Goal: Contribute content: Add original content to the website for others to see

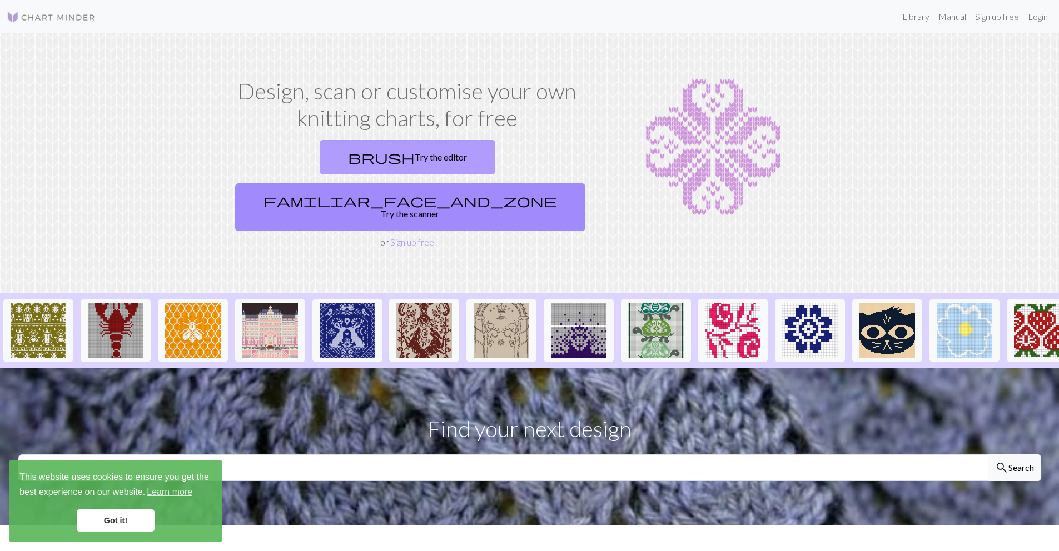
click at [320, 163] on link "brush Try the editor" at bounding box center [408, 157] width 176 height 34
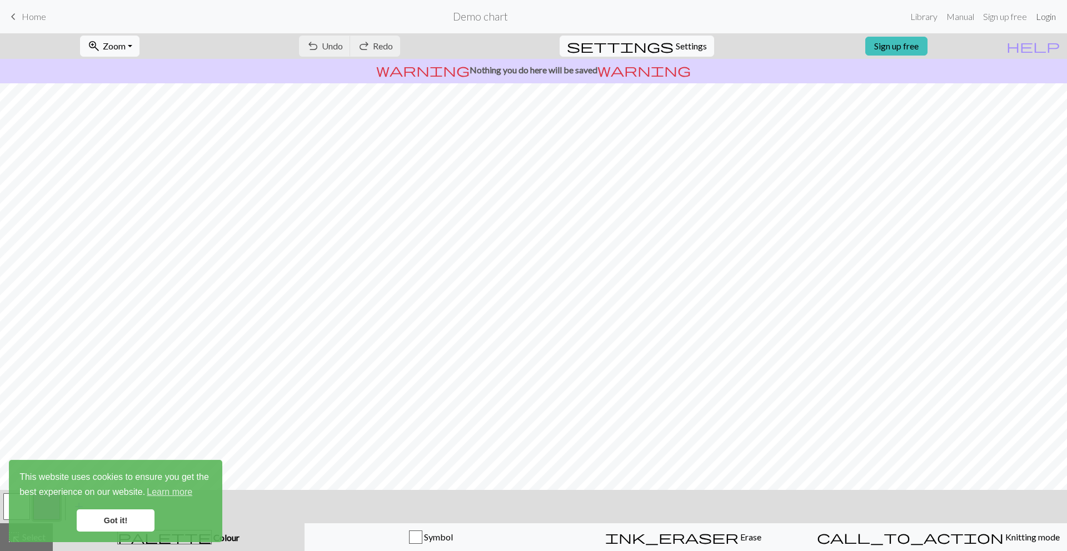
click at [1045, 20] on link "Login" at bounding box center [1045, 17] width 29 height 22
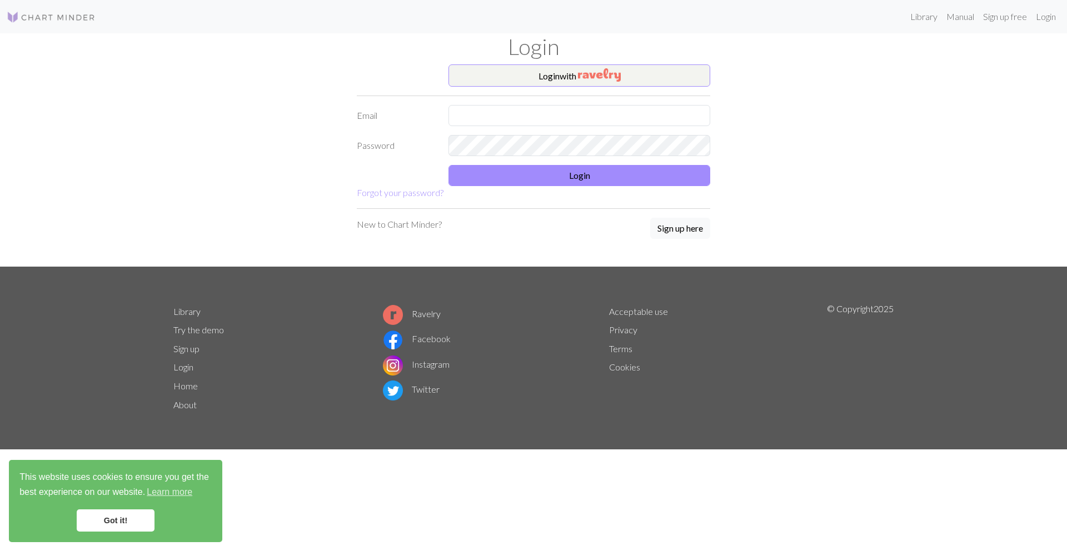
click at [823, 100] on div "Login with Email Password Login Forgot your password? New to Chart Minder? Sign…" at bounding box center [534, 165] width 734 height 202
click at [593, 76] on img "button" at bounding box center [599, 74] width 43 height 13
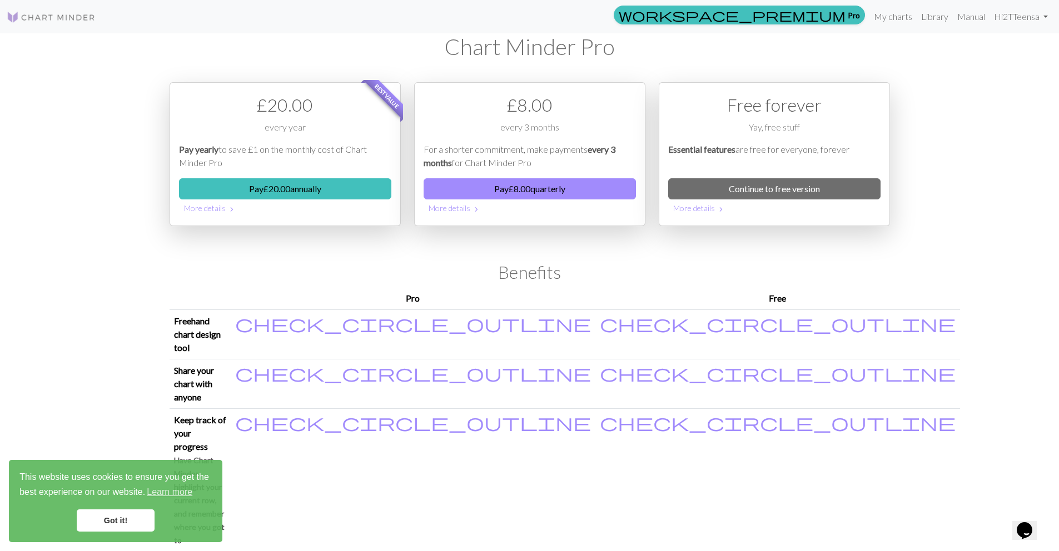
click at [107, 263] on div "workspace_premium Pro My charts Library Manual Hi 2TTeensa Account settings Log…" at bounding box center [529, 275] width 1059 height 551
click at [750, 183] on link "Continue to free version" at bounding box center [774, 188] width 212 height 21
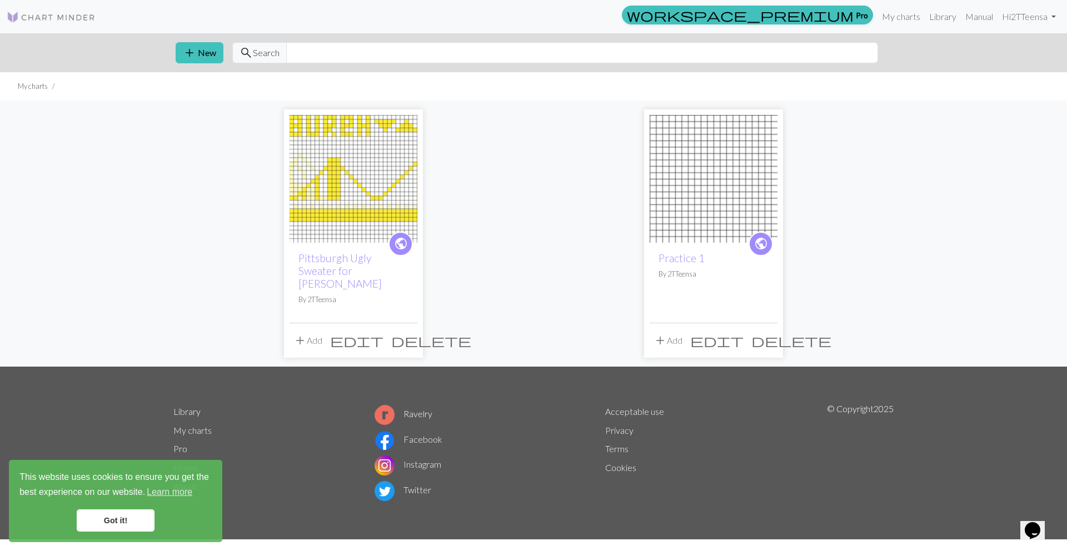
click at [407, 333] on span "delete" at bounding box center [431, 341] width 80 height 16
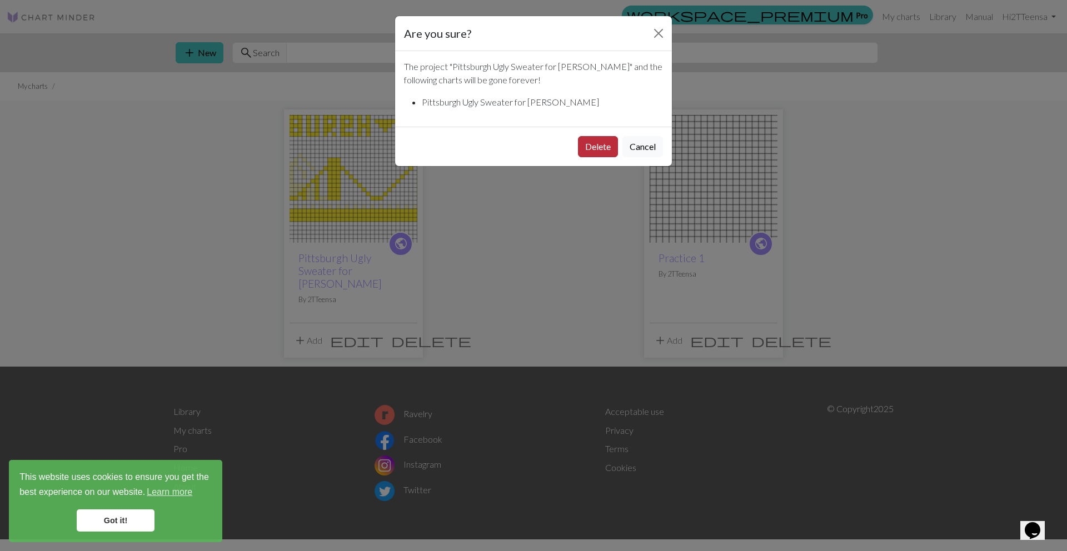
click at [596, 148] on button "Delete" at bounding box center [598, 146] width 40 height 21
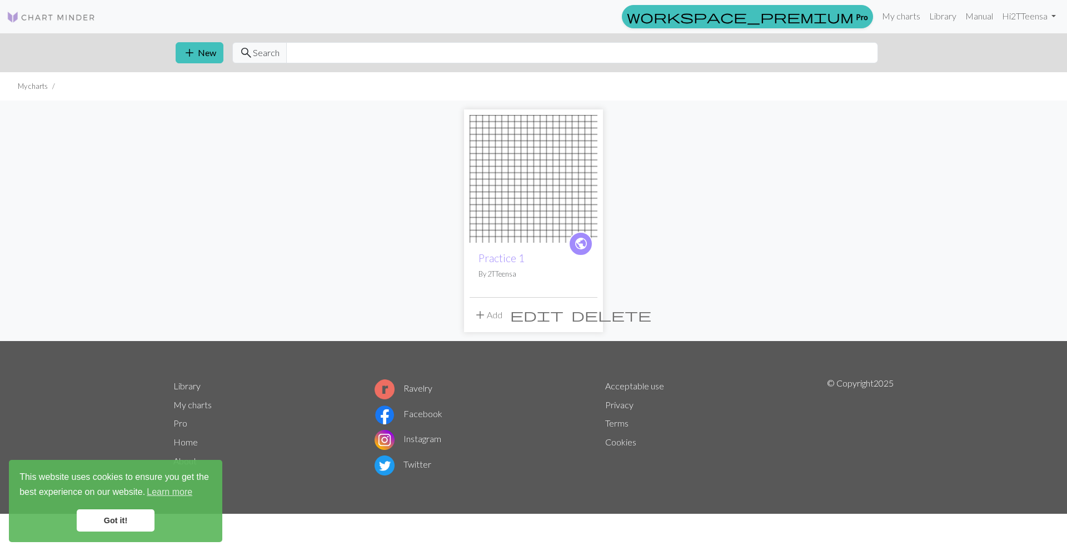
click at [694, 255] on div "public Practice 1 By 2TTeensa add Add edit delete" at bounding box center [534, 221] width 734 height 241
click at [563, 315] on span "edit" at bounding box center [536, 315] width 53 height 16
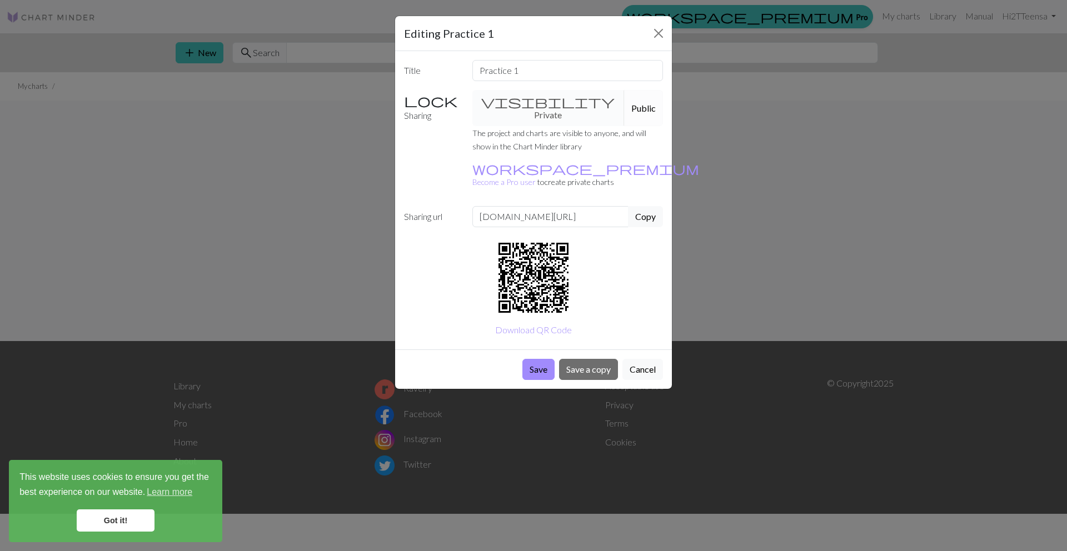
click at [518, 104] on div "visibility Private Public" at bounding box center [568, 108] width 205 height 36
click at [498, 97] on div "visibility Private Public" at bounding box center [568, 108] width 205 height 36
click at [466, 111] on div "visibility Private Public" at bounding box center [568, 108] width 205 height 36
click at [512, 110] on div "visibility Private Public" at bounding box center [568, 108] width 205 height 36
drag, startPoint x: 447, startPoint y: 110, endPoint x: 482, endPoint y: 111, distance: 35.0
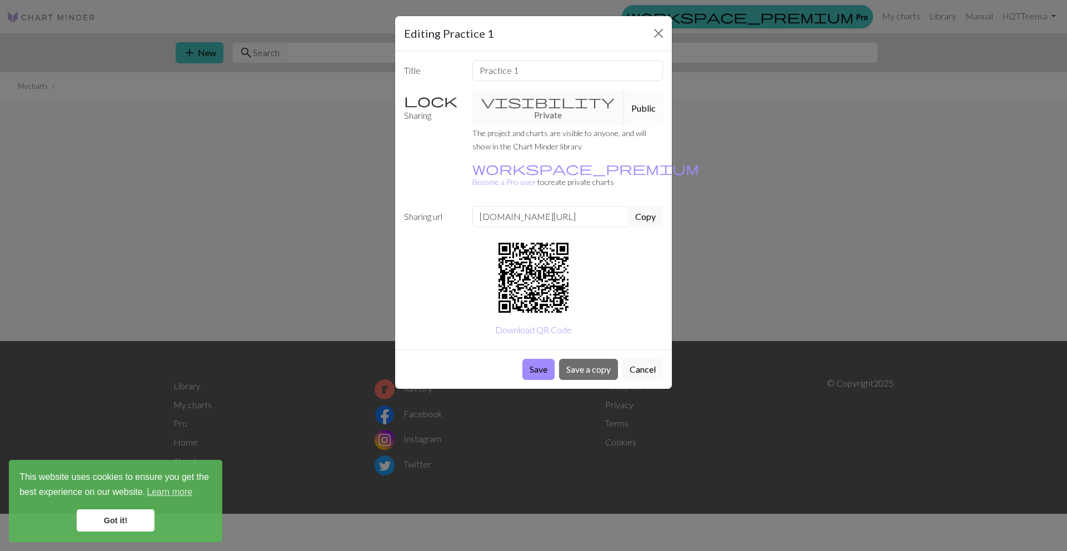
click at [447, 110] on label "Sharing" at bounding box center [431, 108] width 68 height 36
click at [530, 110] on div "visibility Private Public" at bounding box center [568, 108] width 205 height 36
click at [529, 359] on button "Save" at bounding box center [538, 369] width 32 height 21
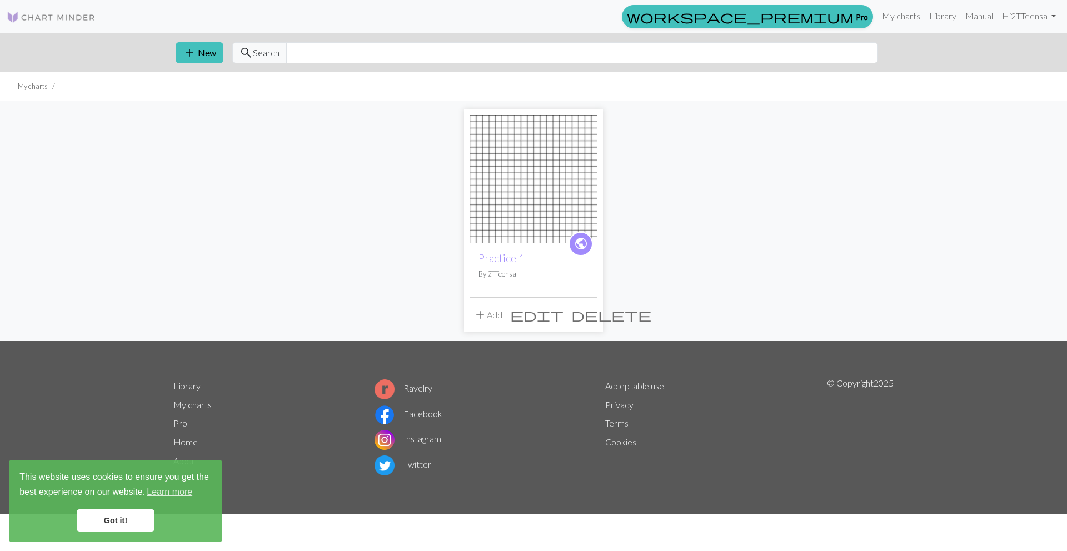
click at [582, 242] on span "public" at bounding box center [581, 243] width 14 height 17
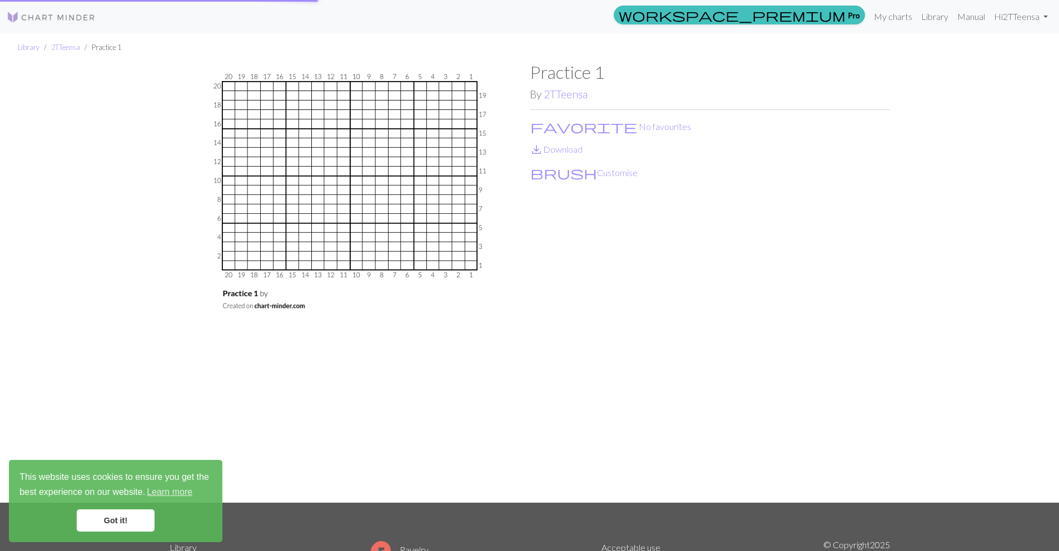
click at [532, 198] on div "Practice 1 By 2TTeensa favorite No favourites save_alt Download brush Customise" at bounding box center [710, 282] width 360 height 441
click at [55, 48] on link "2TTeensa" at bounding box center [65, 47] width 29 height 9
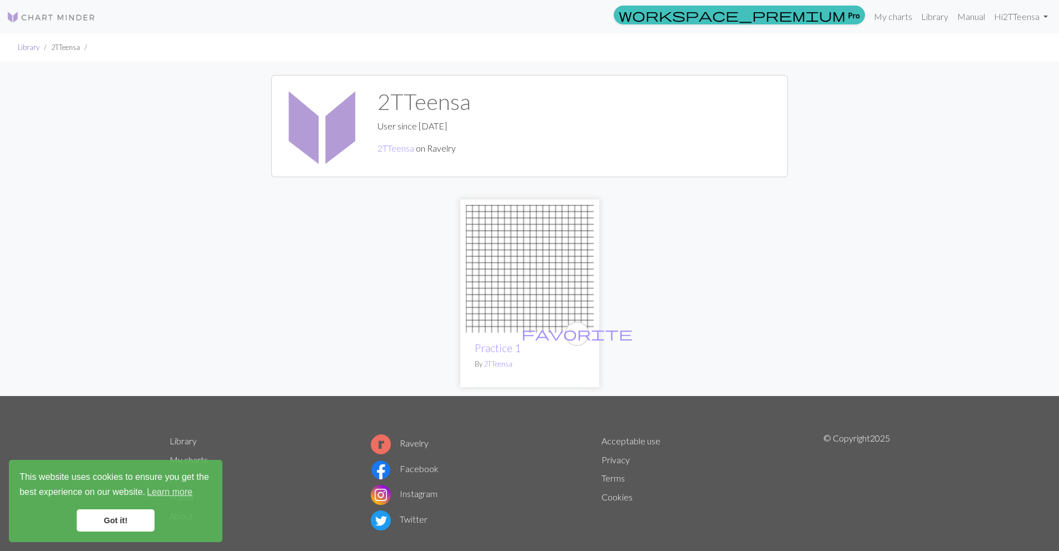
click at [32, 46] on link "Library" at bounding box center [29, 47] width 22 height 9
click at [650, 233] on div "favorite Practice 1 By 2TTeensa" at bounding box center [530, 294] width 734 height 206
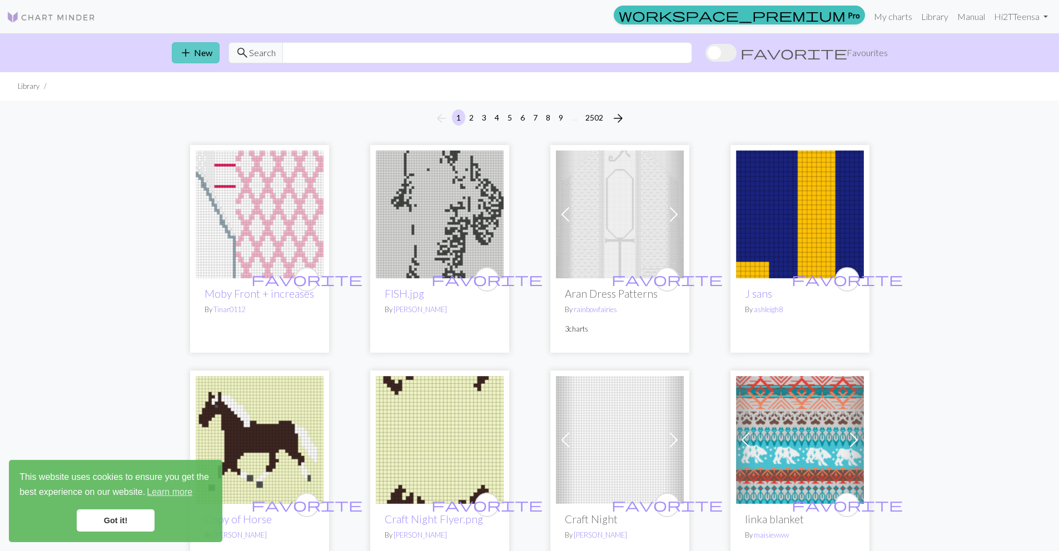
click at [179, 56] on span "add" at bounding box center [185, 53] width 13 height 16
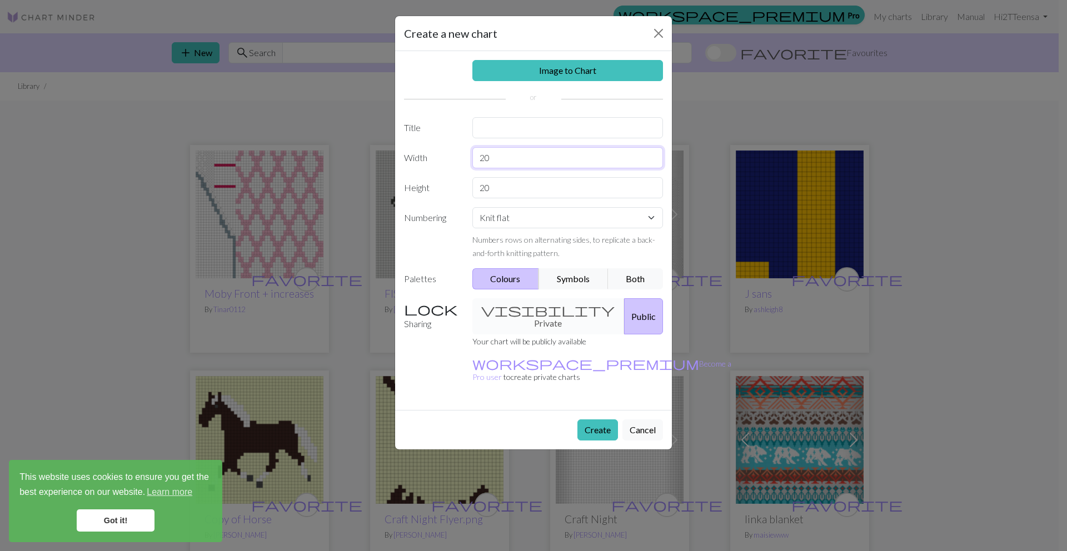
drag, startPoint x: 515, startPoint y: 162, endPoint x: 430, endPoint y: 161, distance: 85.6
click at [430, 161] on div "Width 20" at bounding box center [533, 157] width 272 height 21
type input "3"
type input "48"
drag, startPoint x: 487, startPoint y: 192, endPoint x: 476, endPoint y: 192, distance: 11.1
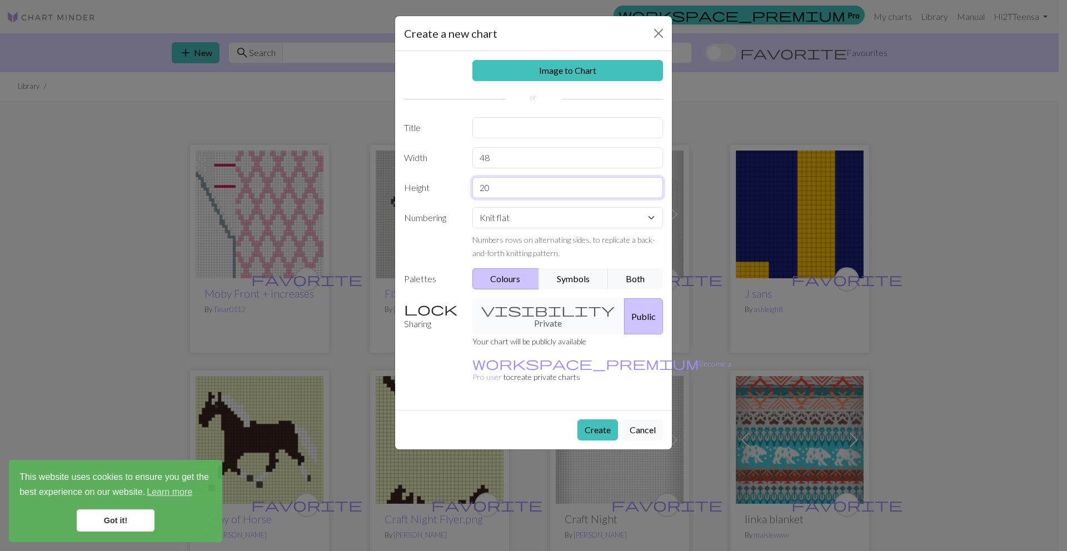
click at [476, 192] on input "20" at bounding box center [567, 187] width 191 height 21
type input "48"
click at [604, 420] on button "Create" at bounding box center [597, 430] width 41 height 21
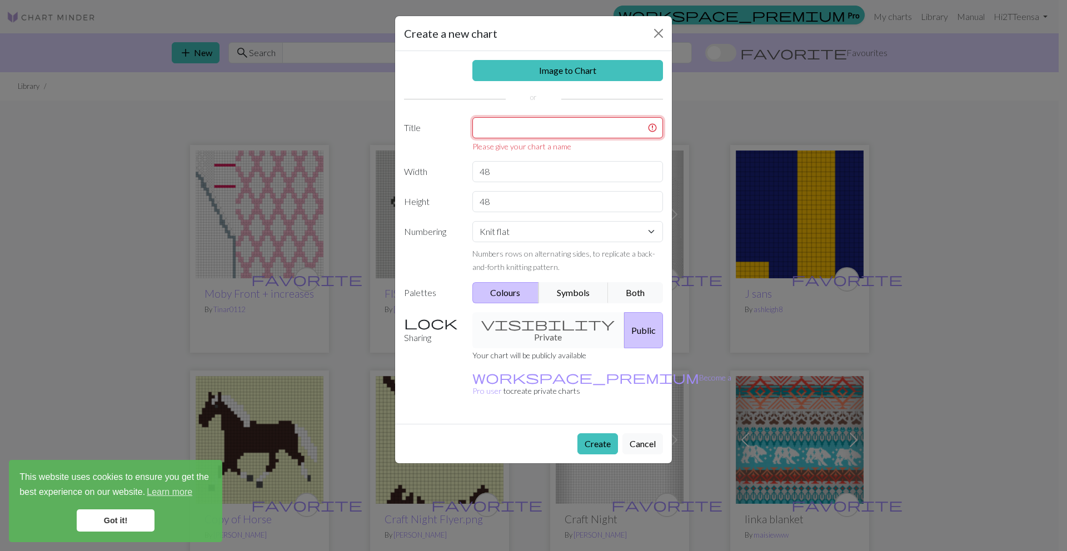
click at [532, 129] on input "text" at bounding box center [567, 127] width 191 height 21
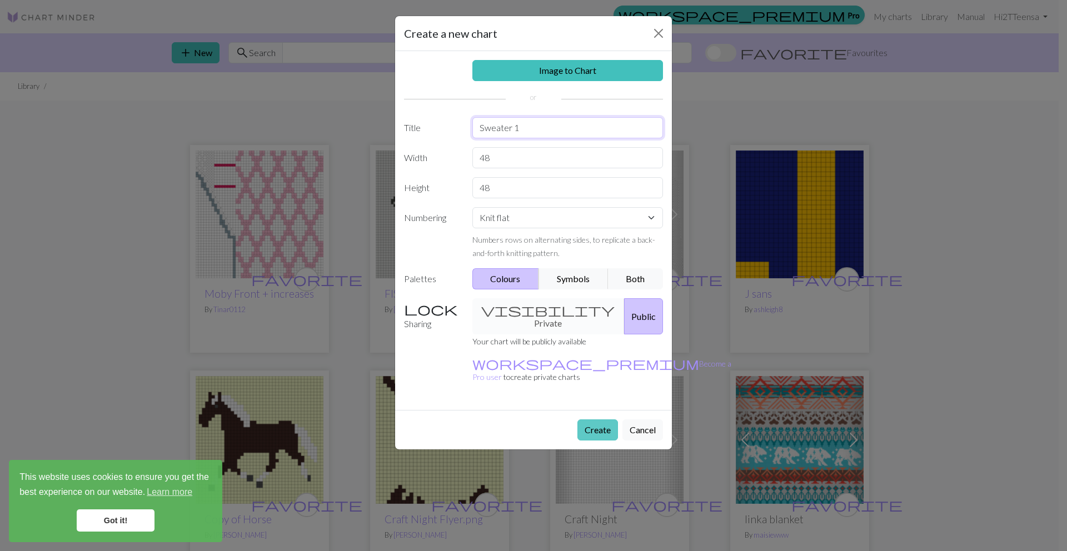
type input "Sweater 1"
click at [591, 420] on button "Create" at bounding box center [597, 430] width 41 height 21
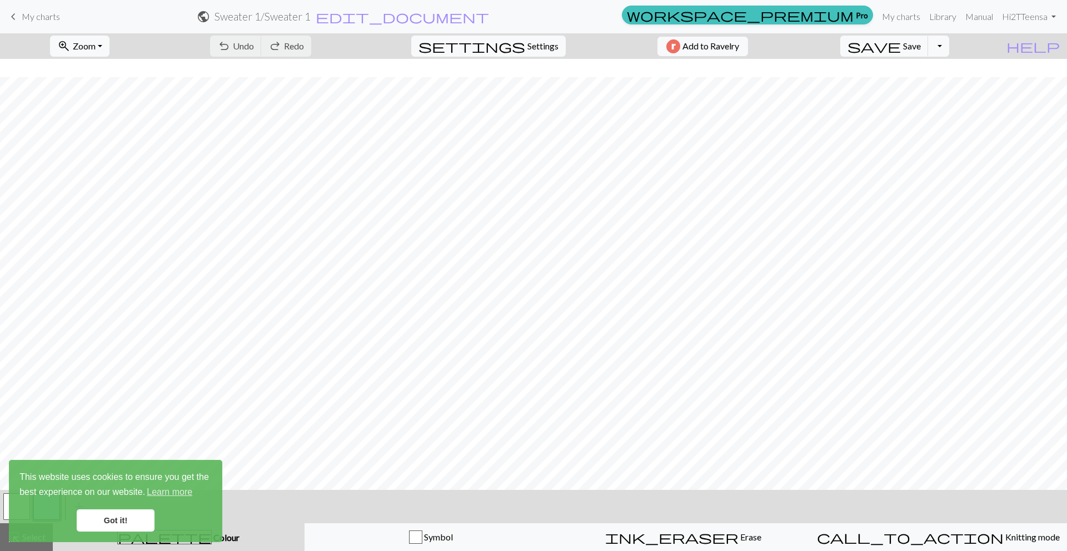
scroll to position [161, 0]
click at [121, 528] on link "Got it!" at bounding box center [116, 521] width 78 height 22
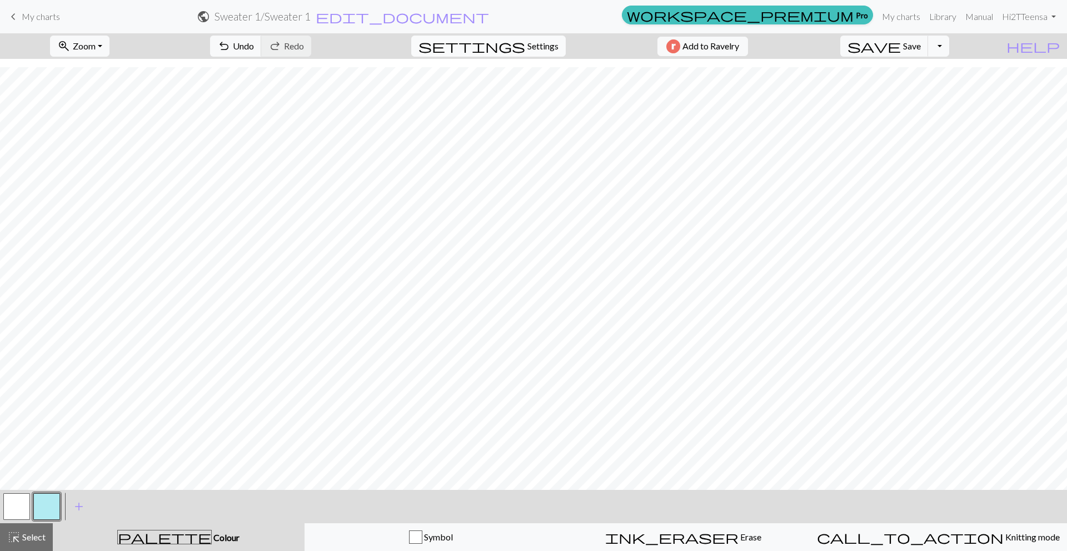
click at [509, 43] on span "settings" at bounding box center [471, 46] width 107 height 16
select select "aran"
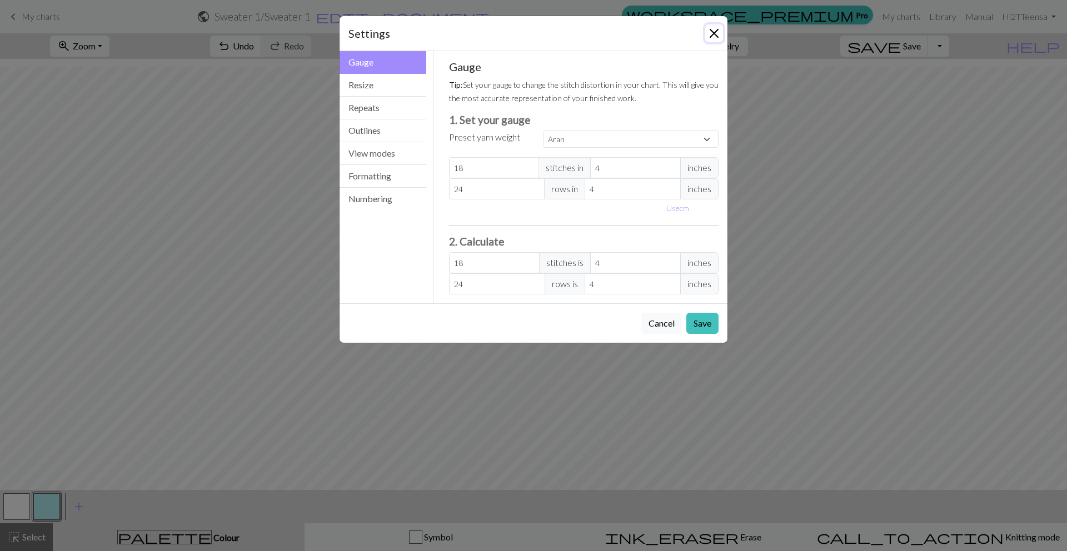
click at [719, 32] on button "Close" at bounding box center [714, 33] width 18 height 18
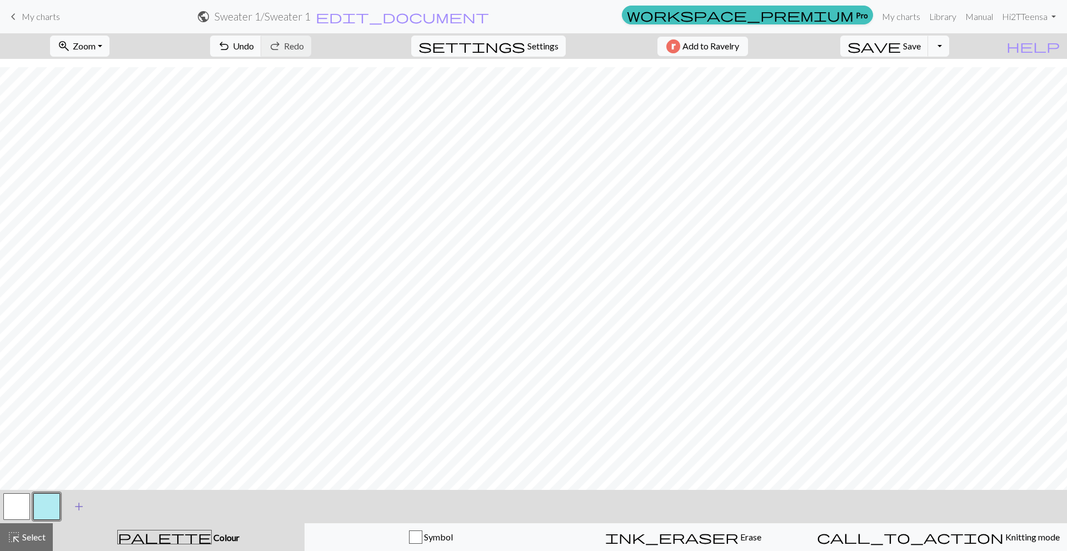
click at [74, 505] on span "add" at bounding box center [78, 507] width 13 height 16
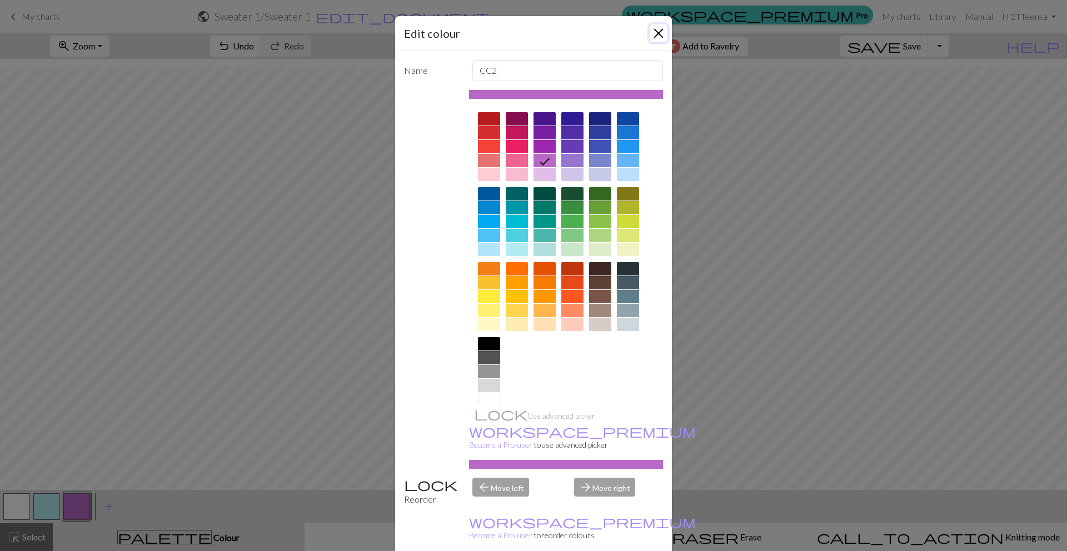
click at [654, 31] on button "Close" at bounding box center [659, 33] width 18 height 18
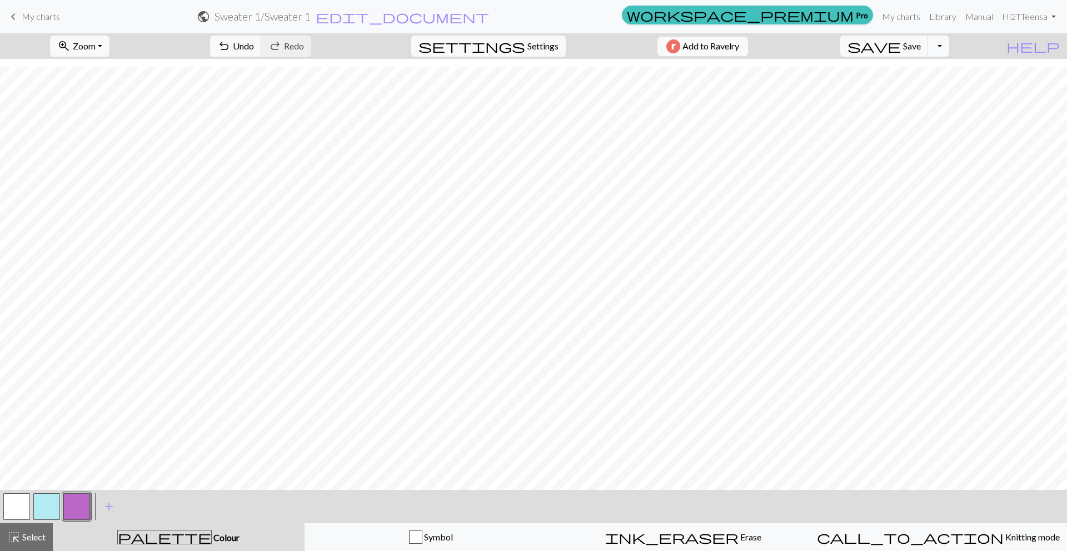
click at [80, 506] on button "button" at bounding box center [76, 506] width 27 height 27
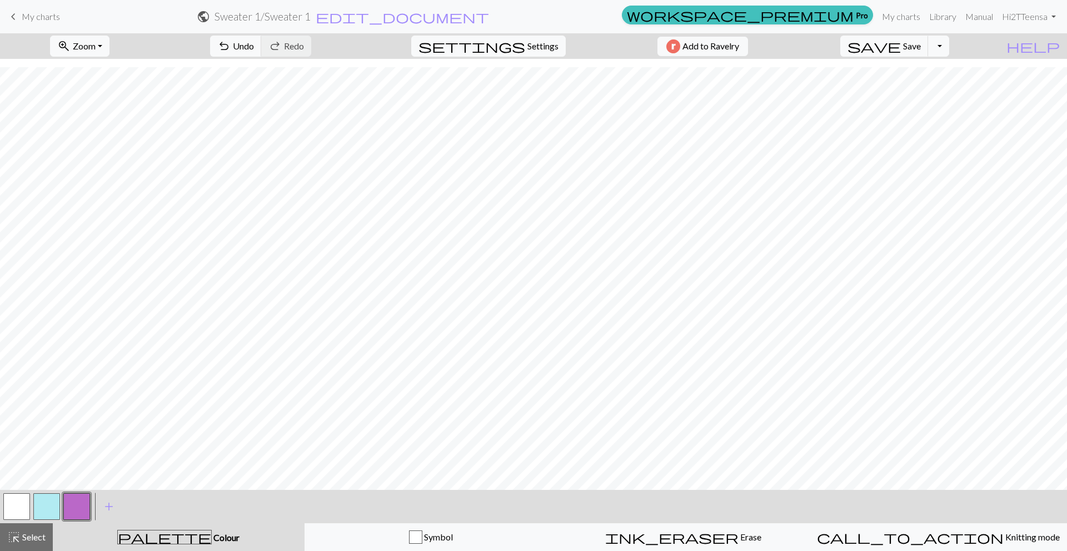
click at [217, 436] on div "zoom_in Zoom Zoom Fit all Fit width Fit height 50% 100% 150% 200% undo Undo Und…" at bounding box center [533, 292] width 1067 height 518
click at [254, 50] on span "Undo" at bounding box center [243, 46] width 21 height 11
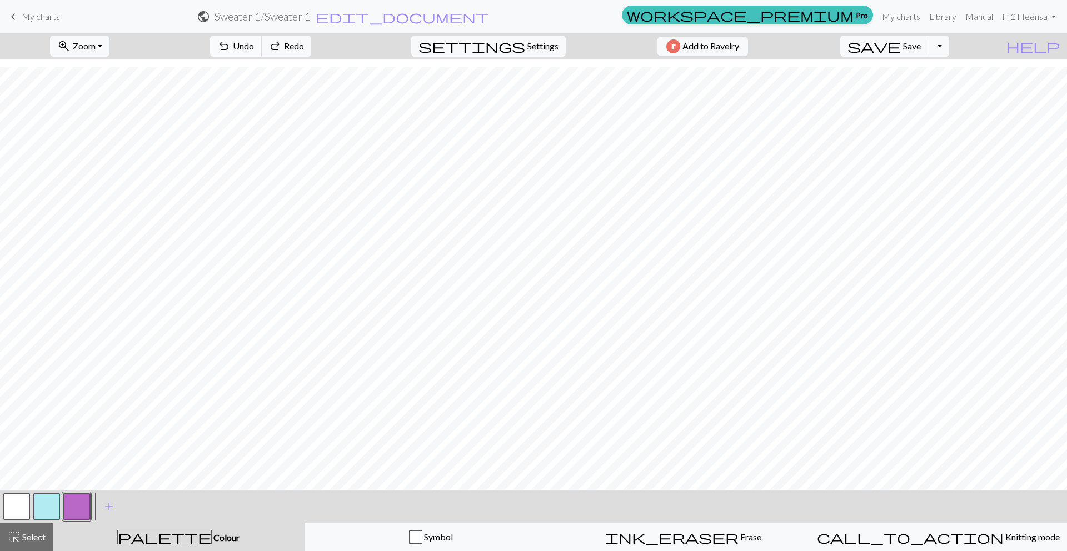
click at [254, 50] on span "Undo" at bounding box center [243, 46] width 21 height 11
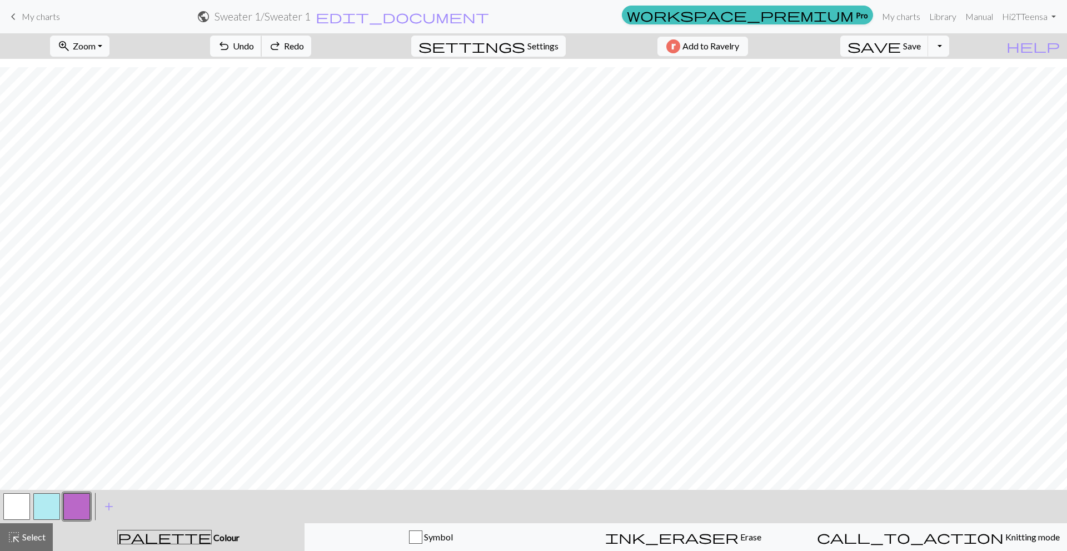
click at [254, 50] on span "Undo" at bounding box center [243, 46] width 21 height 11
click at [37, 506] on button "button" at bounding box center [46, 506] width 27 height 27
click at [10, 509] on button "button" at bounding box center [16, 506] width 27 height 27
click at [43, 508] on button "button" at bounding box center [46, 506] width 27 height 27
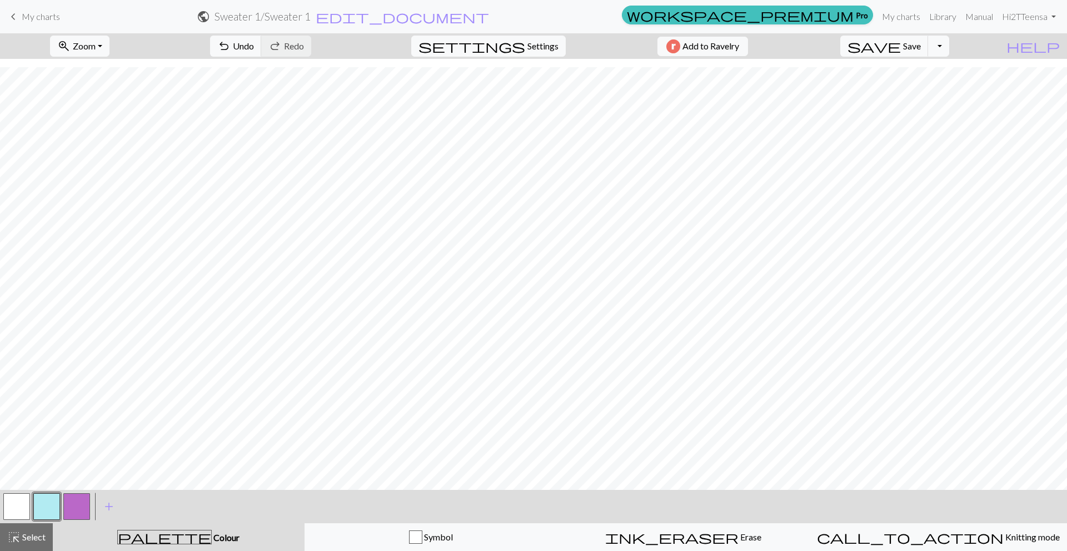
click at [8, 502] on button "button" at bounding box center [16, 506] width 27 height 27
click at [43, 506] on button "button" at bounding box center [46, 506] width 27 height 27
click at [231, 51] on span "undo" at bounding box center [223, 46] width 13 height 16
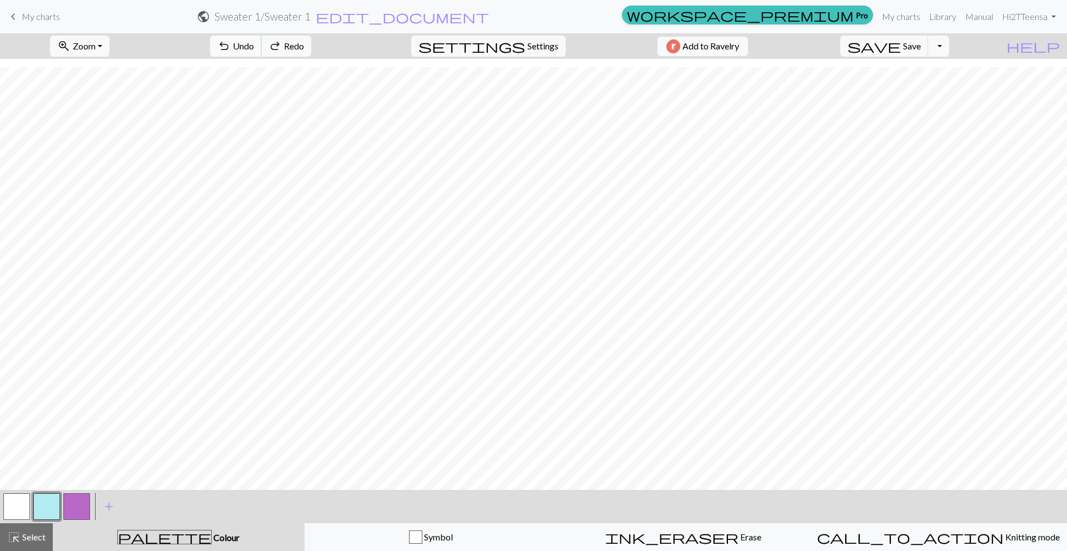
click at [231, 51] on span "undo" at bounding box center [223, 46] width 13 height 16
click at [254, 47] on span "Undo" at bounding box center [243, 46] width 21 height 11
click at [231, 51] on span "undo" at bounding box center [223, 46] width 13 height 16
click at [262, 40] on button "undo Undo Undo" at bounding box center [236, 46] width 52 height 21
click at [254, 48] on span "Undo" at bounding box center [243, 46] width 21 height 11
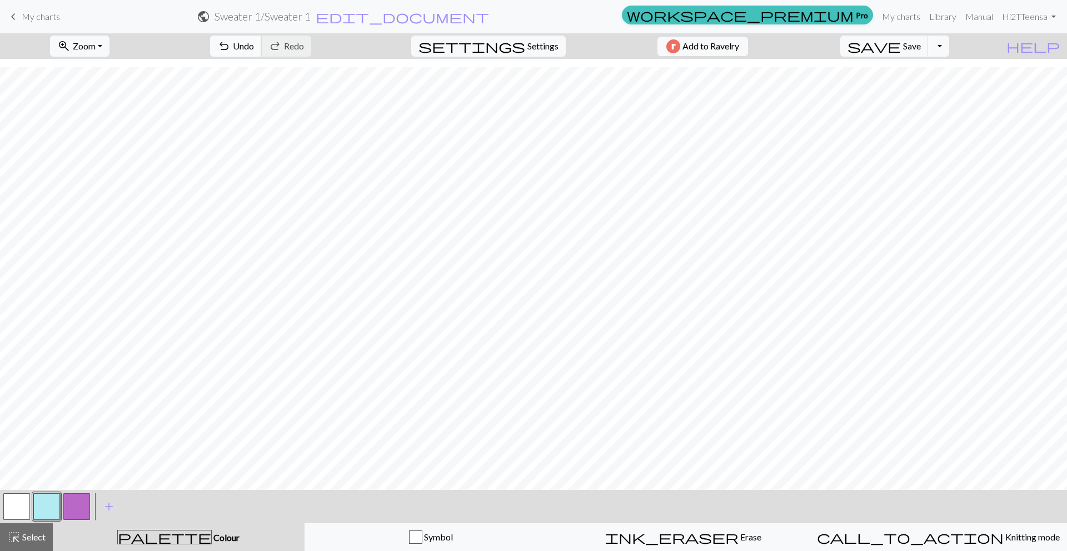
click at [262, 43] on button "undo Undo Undo" at bounding box center [236, 46] width 52 height 21
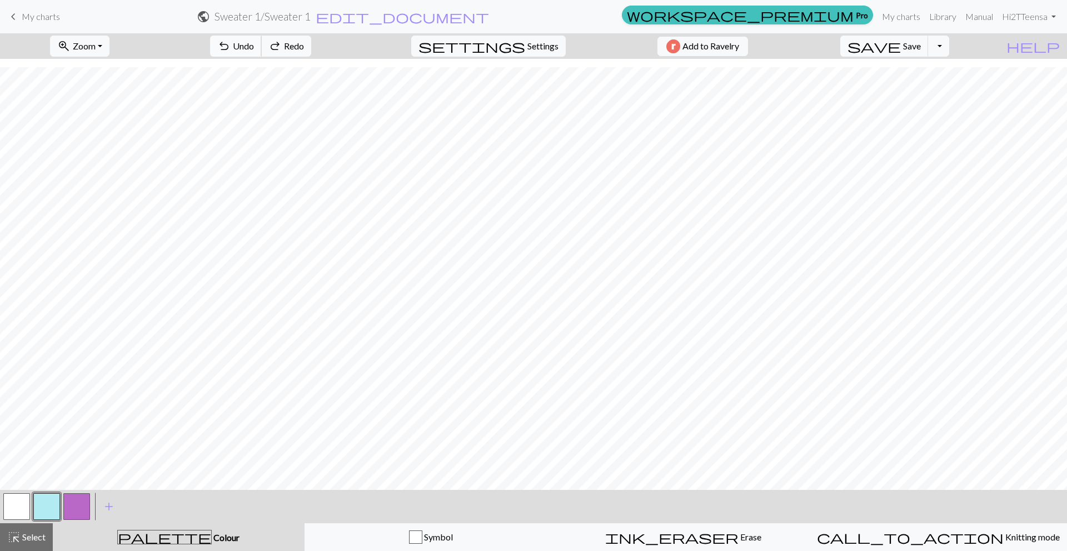
click at [262, 43] on button "undo Undo Undo" at bounding box center [236, 46] width 52 height 21
click at [262, 38] on button "undo Undo Undo" at bounding box center [236, 46] width 52 height 21
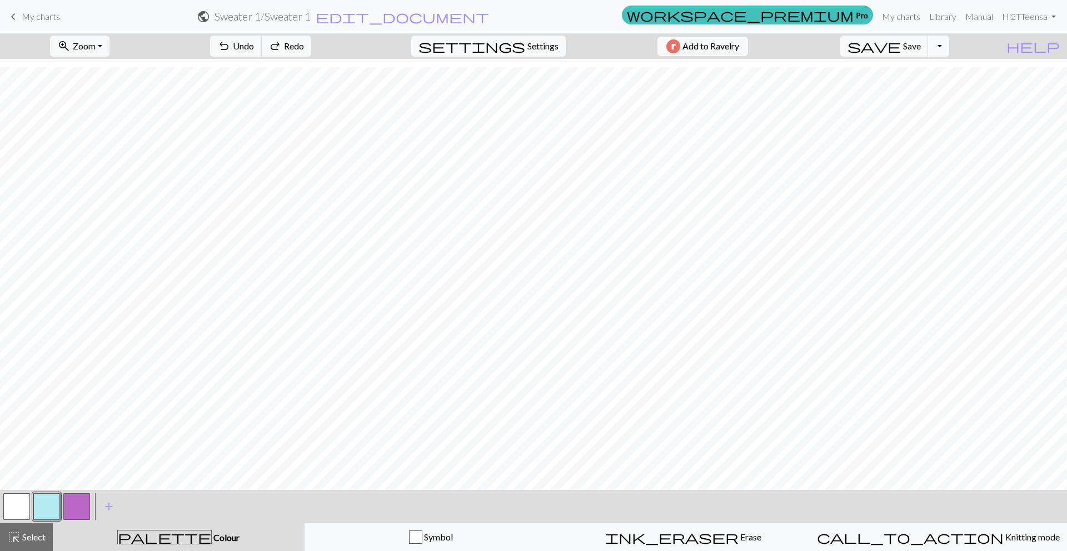
click at [282, 33] on div "undo Undo Undo redo Redo Redo" at bounding box center [261, 46] width 118 height 26
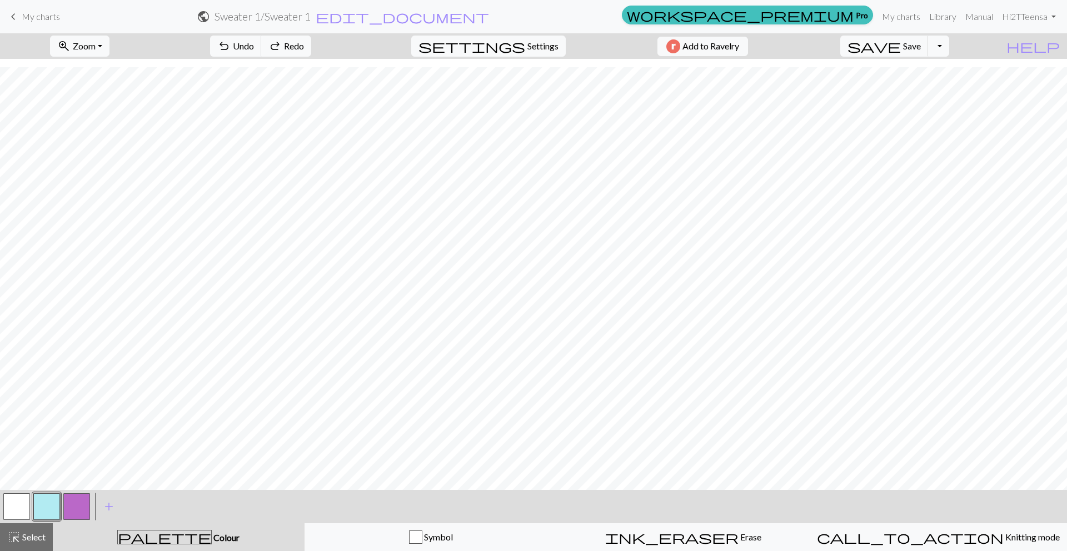
click at [282, 33] on div "undo Undo Undo redo Redo Redo" at bounding box center [261, 46] width 118 height 26
click at [262, 43] on button "undo Undo Undo" at bounding box center [236, 46] width 52 height 21
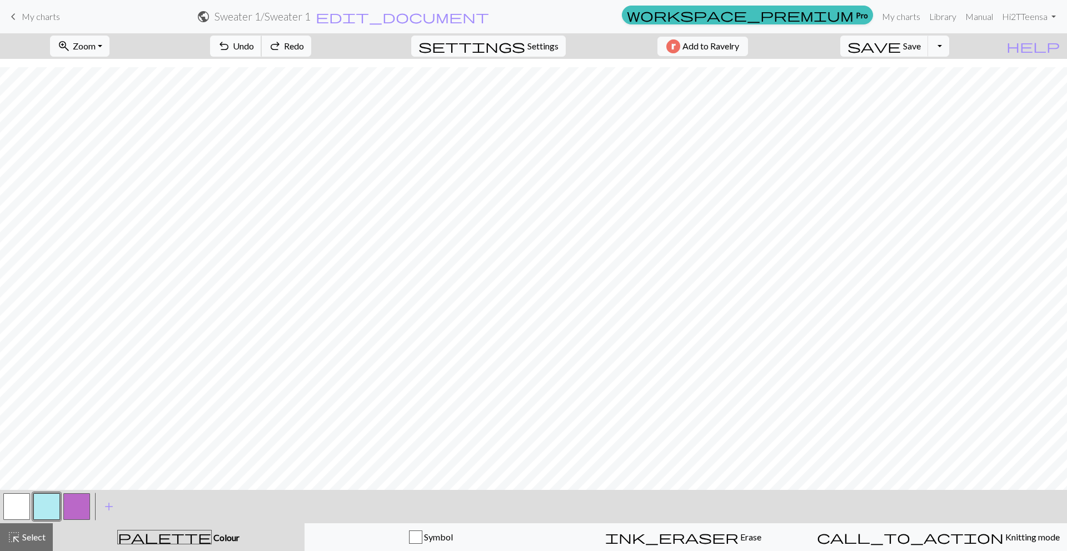
click at [262, 43] on button "undo Undo Undo" at bounding box center [236, 46] width 52 height 21
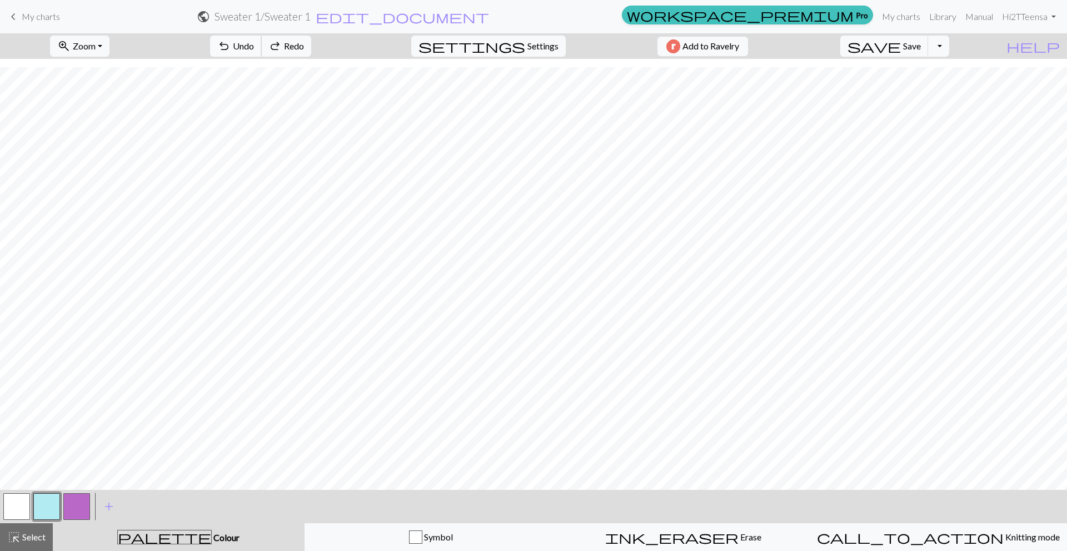
click at [262, 43] on button "undo Undo Undo" at bounding box center [236, 46] width 52 height 21
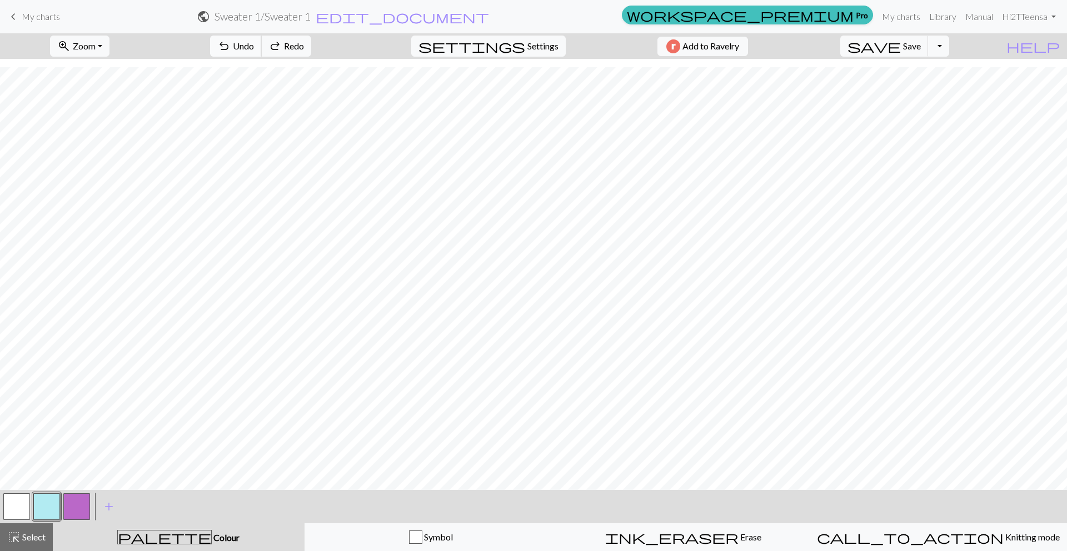
click at [262, 43] on button "undo Undo Undo" at bounding box center [236, 46] width 52 height 21
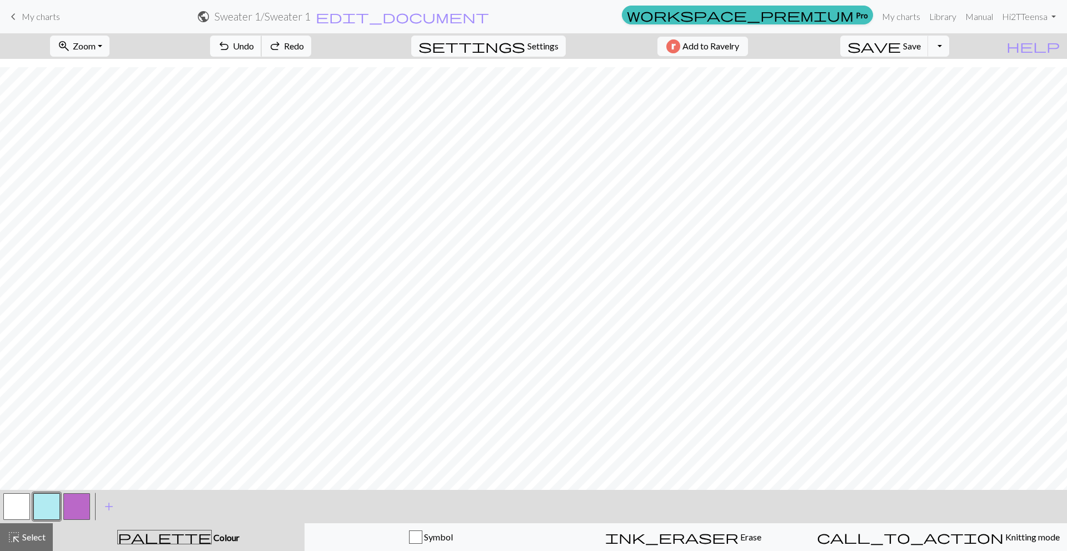
click at [262, 43] on button "undo Undo Undo" at bounding box center [236, 46] width 52 height 21
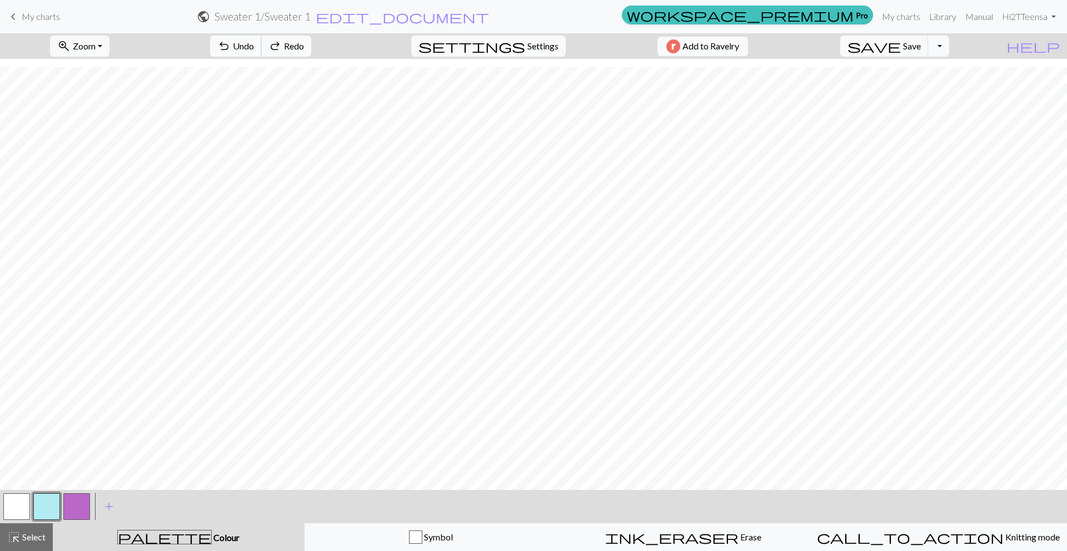
click at [262, 43] on button "undo Undo Undo" at bounding box center [236, 46] width 52 height 21
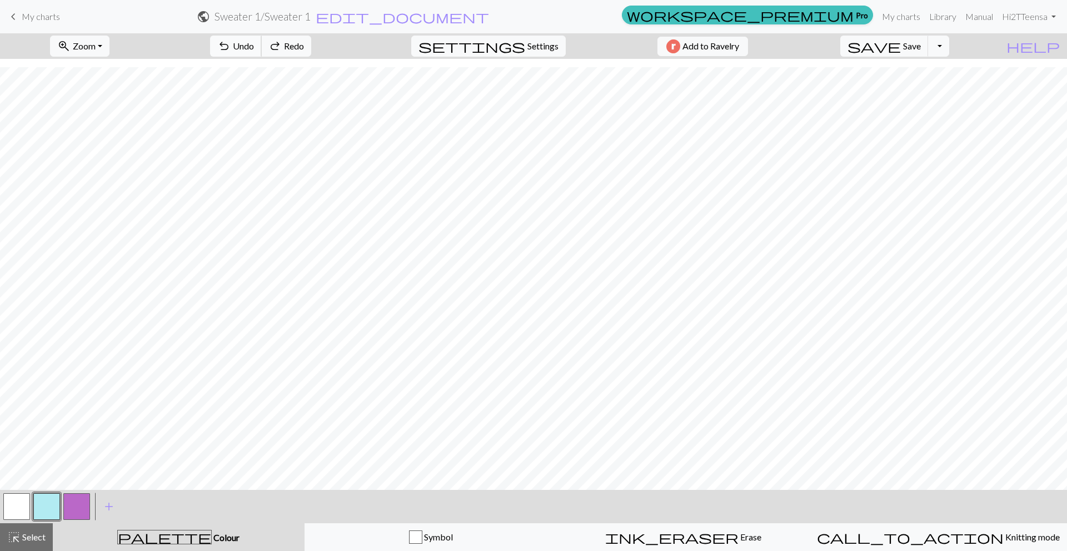
click at [262, 43] on button "undo Undo Undo" at bounding box center [236, 46] width 52 height 21
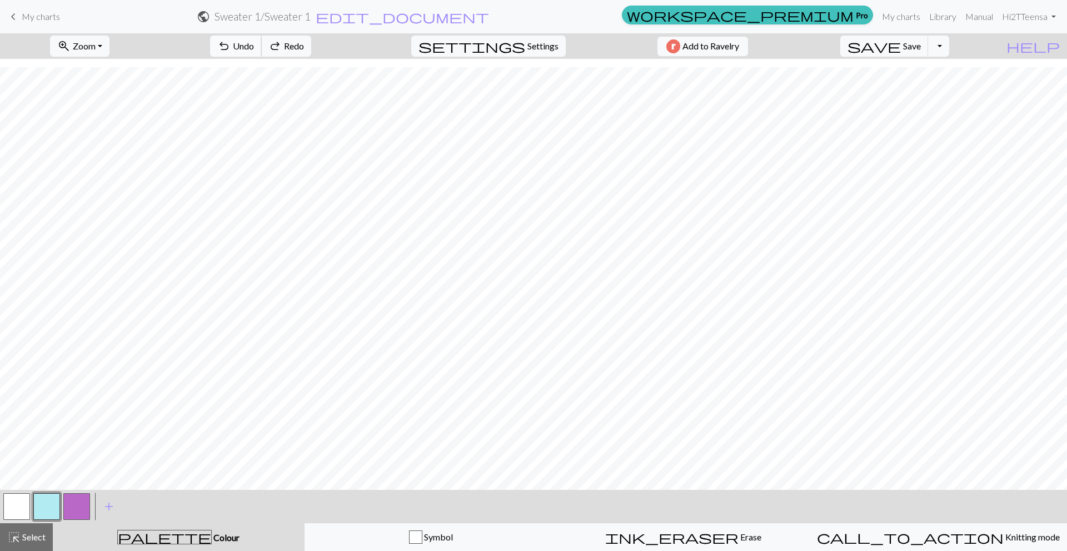
click at [262, 43] on button "undo Undo Undo" at bounding box center [236, 46] width 52 height 21
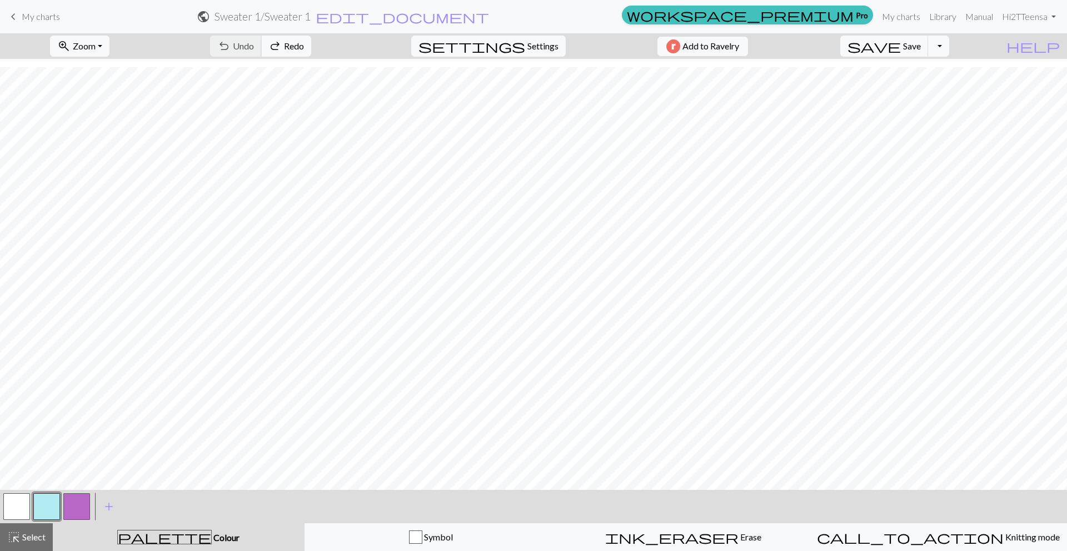
click at [282, 43] on div "undo Undo Undo redo Redo Redo" at bounding box center [261, 46] width 118 height 26
click at [286, 43] on div "undo Undo Undo redo Redo Redo" at bounding box center [261, 46] width 118 height 26
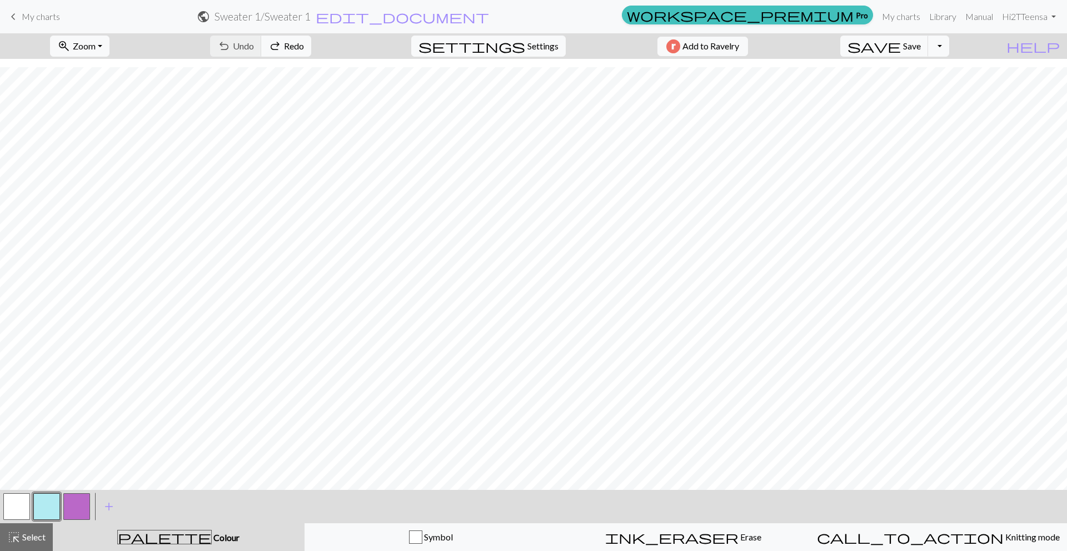
click at [286, 43] on div "undo Undo Undo redo Redo Redo" at bounding box center [261, 46] width 118 height 26
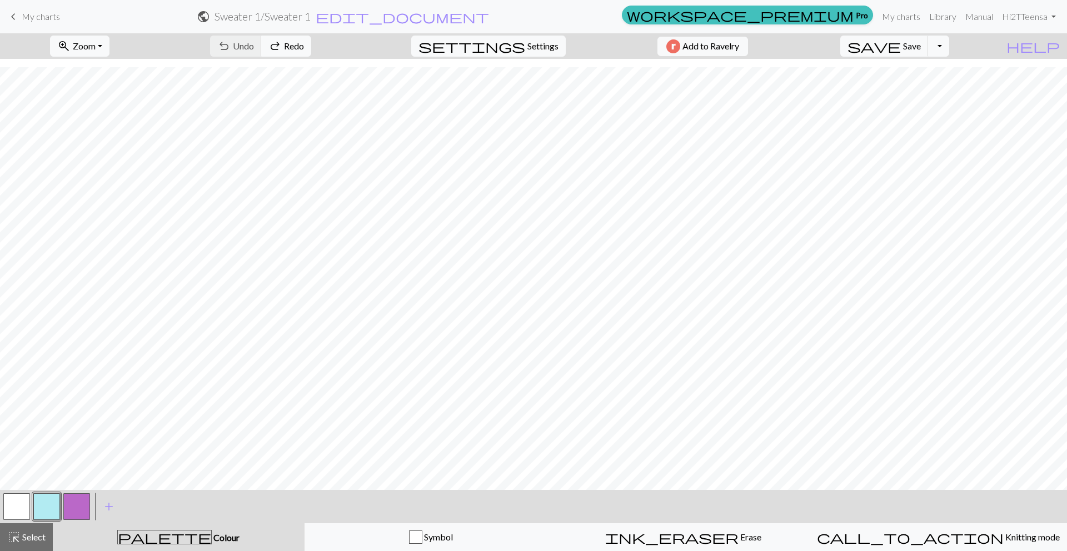
click at [11, 500] on button "button" at bounding box center [16, 506] width 27 height 27
click at [56, 500] on button "button" at bounding box center [46, 506] width 27 height 27
click at [231, 47] on span "undo" at bounding box center [223, 46] width 13 height 16
click at [20, 510] on button "button" at bounding box center [16, 506] width 27 height 27
click at [42, 502] on button "button" at bounding box center [46, 506] width 27 height 27
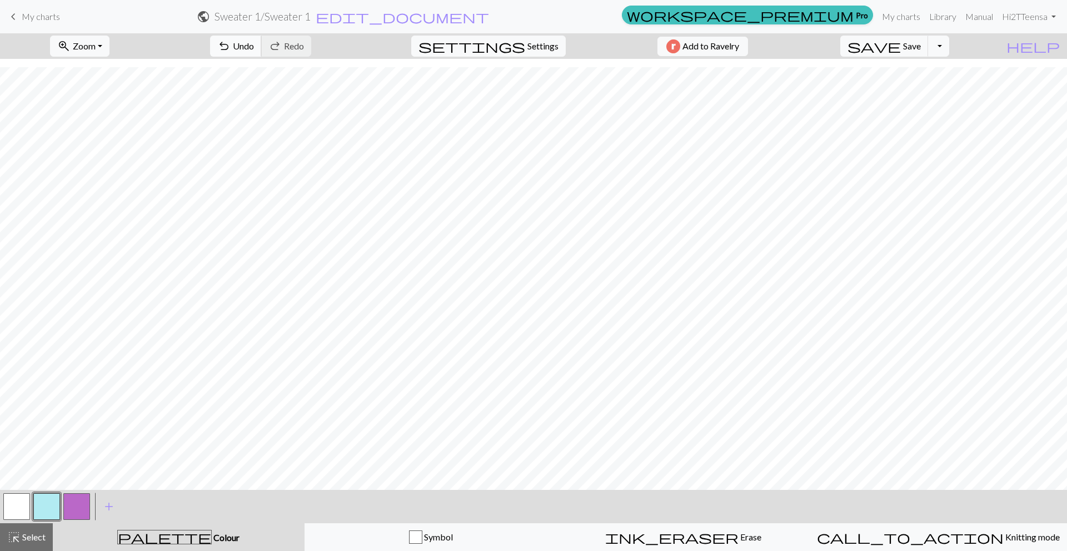
click at [231, 44] on span "undo" at bounding box center [223, 46] width 13 height 16
click at [254, 47] on span "Undo" at bounding box center [243, 46] width 21 height 11
click at [79, 498] on button "button" at bounding box center [76, 506] width 27 height 27
click at [231, 49] on span "undo" at bounding box center [223, 46] width 13 height 16
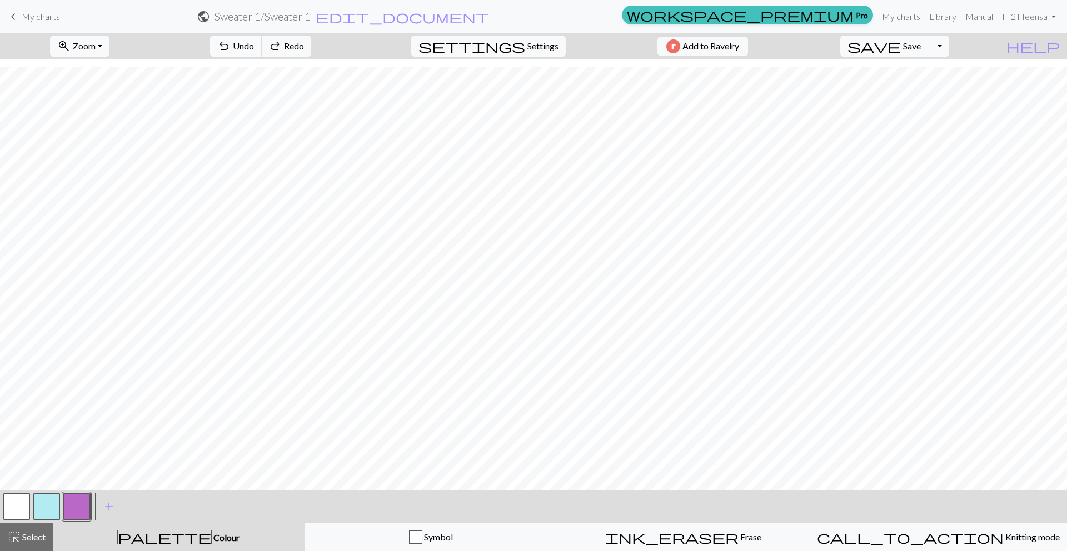
click at [231, 49] on span "undo" at bounding box center [223, 46] width 13 height 16
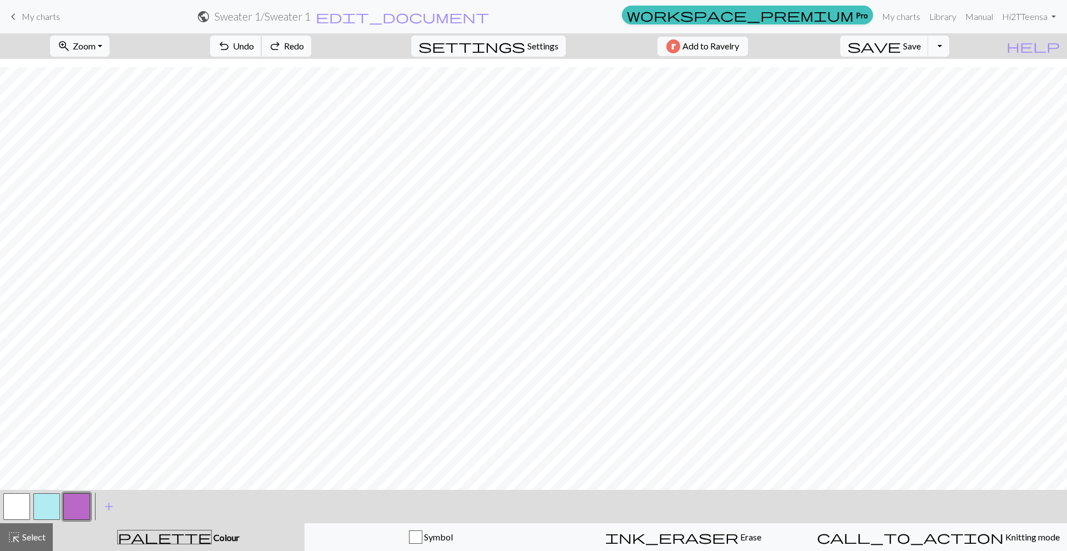
click at [231, 49] on span "undo" at bounding box center [223, 46] width 13 height 16
click at [231, 39] on span "undo" at bounding box center [223, 46] width 13 height 16
click at [254, 45] on span "Undo" at bounding box center [243, 46] width 21 height 11
click at [18, 503] on button "button" at bounding box center [16, 506] width 27 height 27
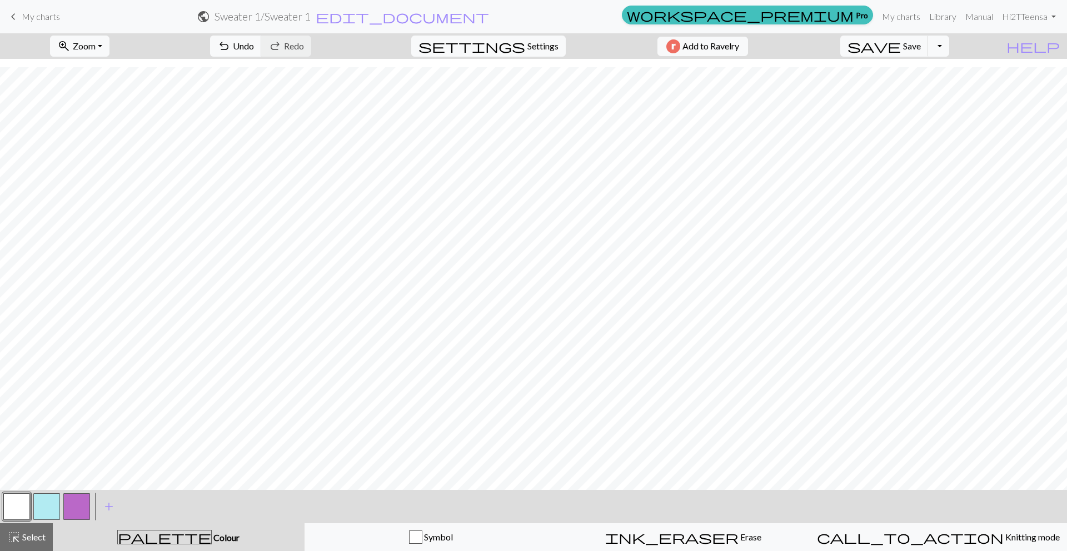
click at [23, 498] on button "button" at bounding box center [16, 506] width 27 height 27
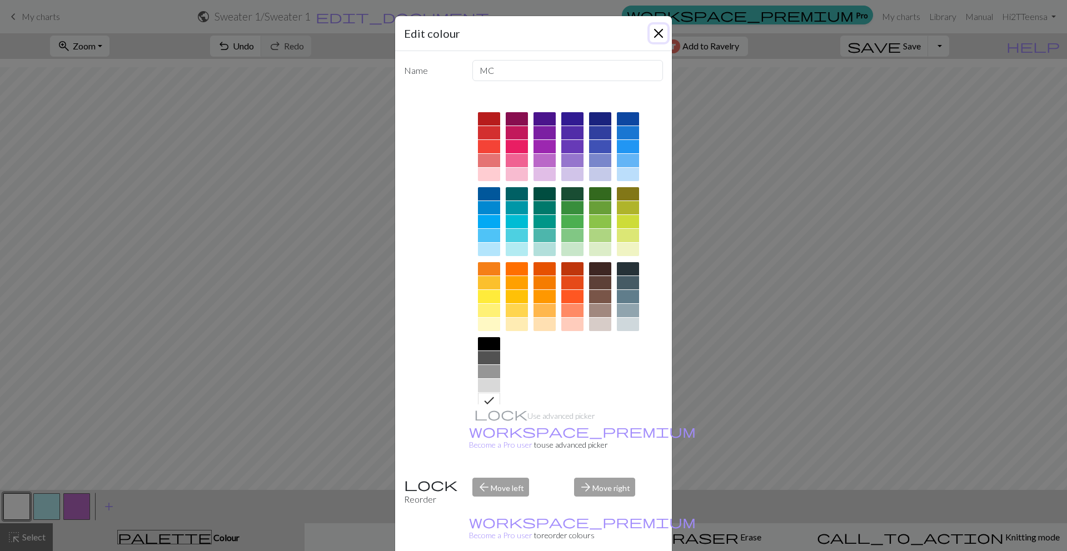
click at [651, 30] on button "Close" at bounding box center [659, 33] width 18 height 18
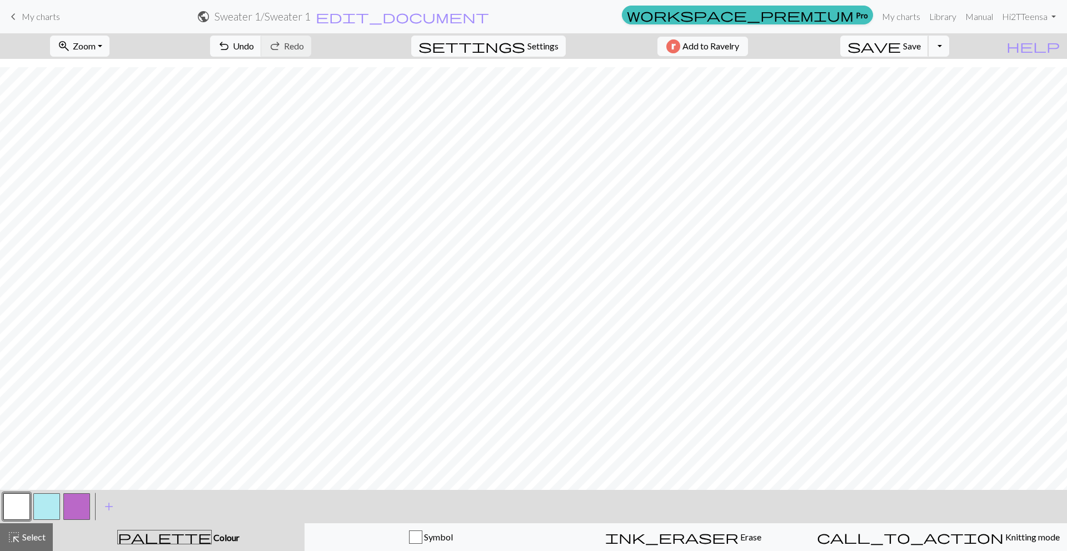
click at [921, 49] on span "Save" at bounding box center [912, 46] width 18 height 11
